Goal: Information Seeking & Learning: Learn about a topic

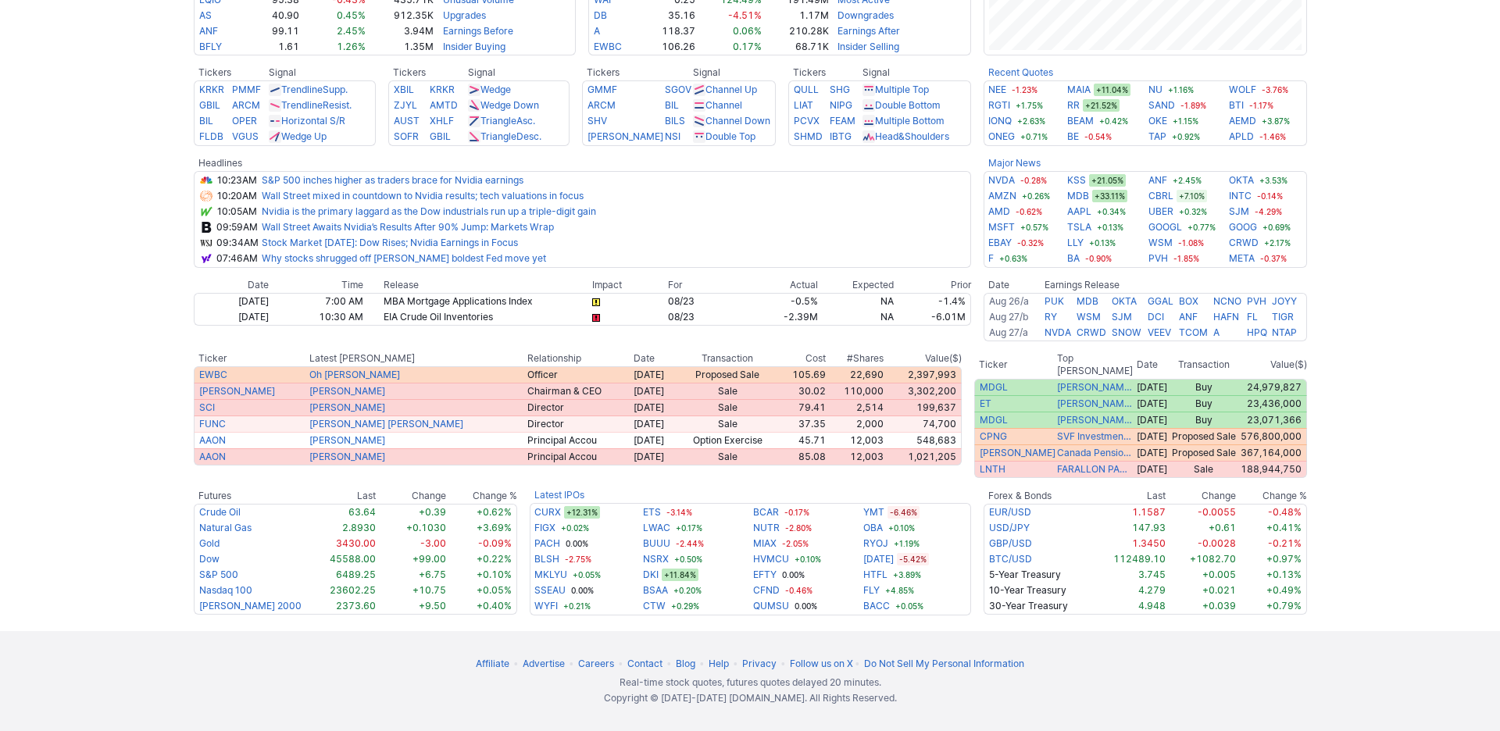
scroll to position [610, 0]
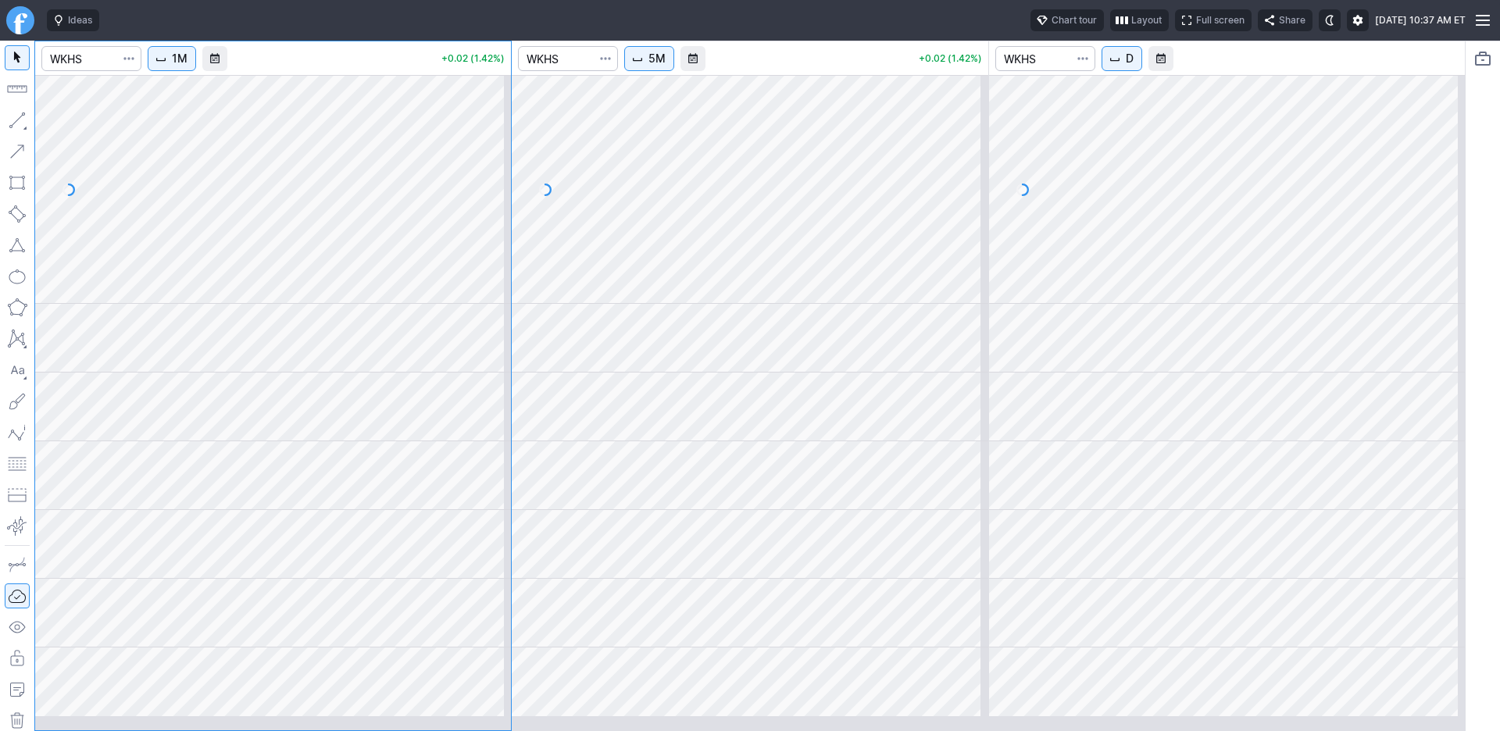
drag, startPoint x: 818, startPoint y: 198, endPoint x: 1017, endPoint y: 188, distance: 198.7
click at [696, 211] on div at bounding box center [750, 385] width 476 height 689
